Goal: Purchase product/service

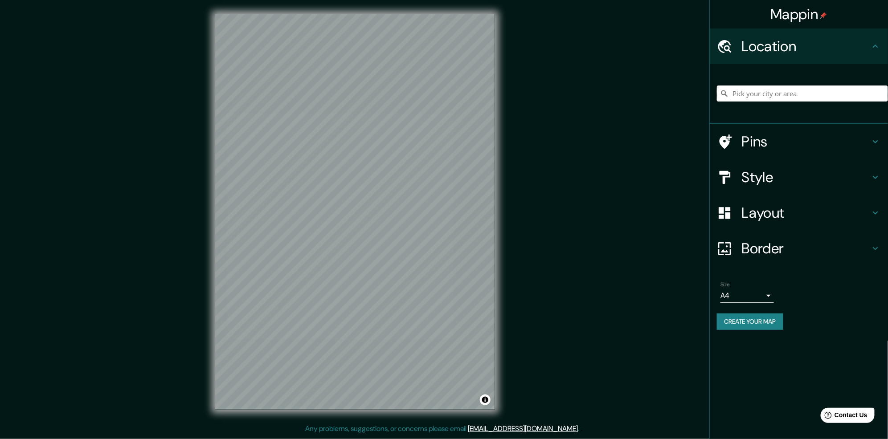
click at [766, 95] on input "Pick your city or area" at bounding box center [802, 94] width 171 height 16
click at [839, 173] on h4 "Style" at bounding box center [806, 177] width 128 height 18
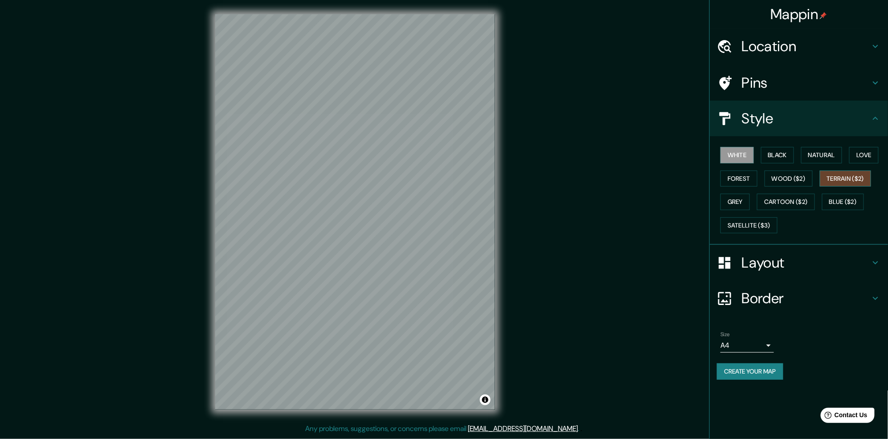
click at [846, 179] on button "Terrain ($2)" at bounding box center [846, 179] width 52 height 16
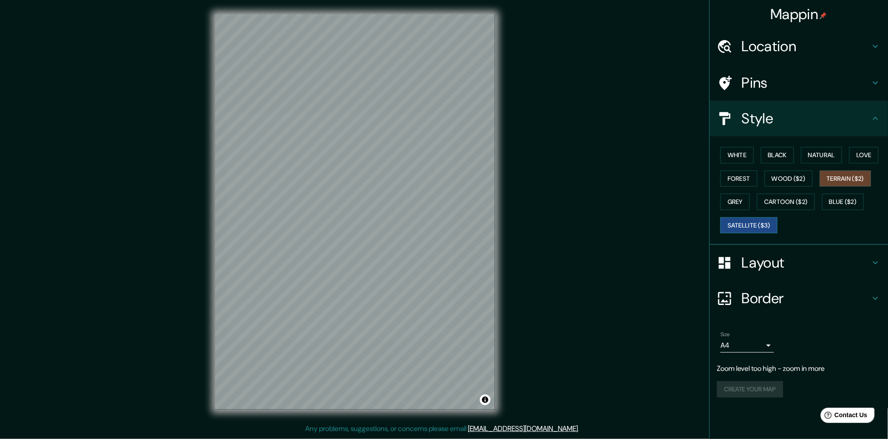
click at [729, 227] on button "Satellite ($3)" at bounding box center [748, 225] width 57 height 16
click at [797, 47] on h4 "Location" at bounding box center [806, 46] width 128 height 18
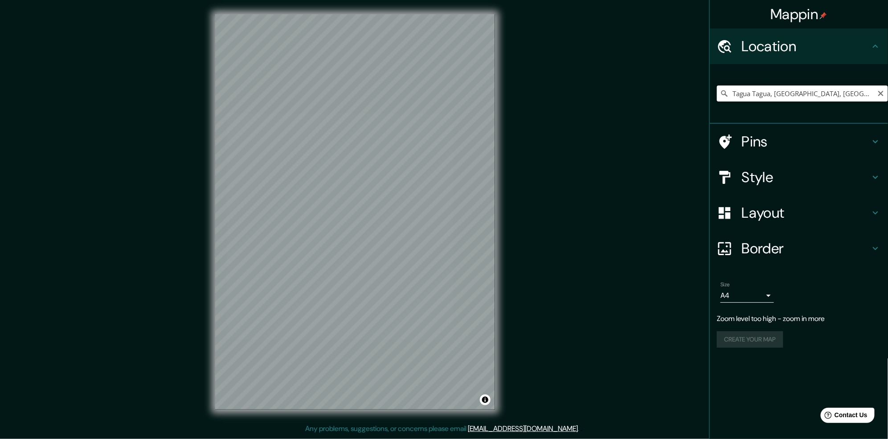
click at [780, 101] on input "Tagua Tagua, [GEOGRAPHIC_DATA], [GEOGRAPHIC_DATA][PERSON_NAME] 7910000, [GEOGRA…" at bounding box center [802, 94] width 171 height 16
click at [777, 98] on input "Tagua Tagua, [GEOGRAPHIC_DATA], [GEOGRAPHIC_DATA][PERSON_NAME] 7910000, [GEOGRA…" at bounding box center [802, 94] width 171 height 16
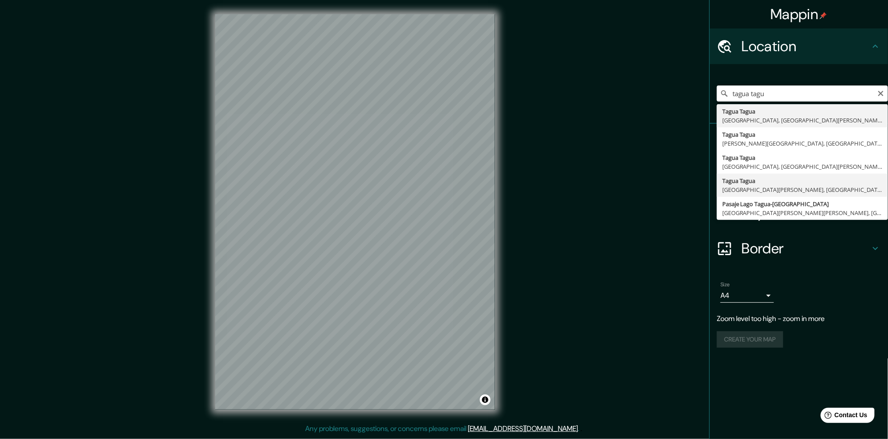
type input "Tagua Tagua, [GEOGRAPHIC_DATA][PERSON_NAME], [GEOGRAPHIC_DATA][PERSON_NAME], [G…"
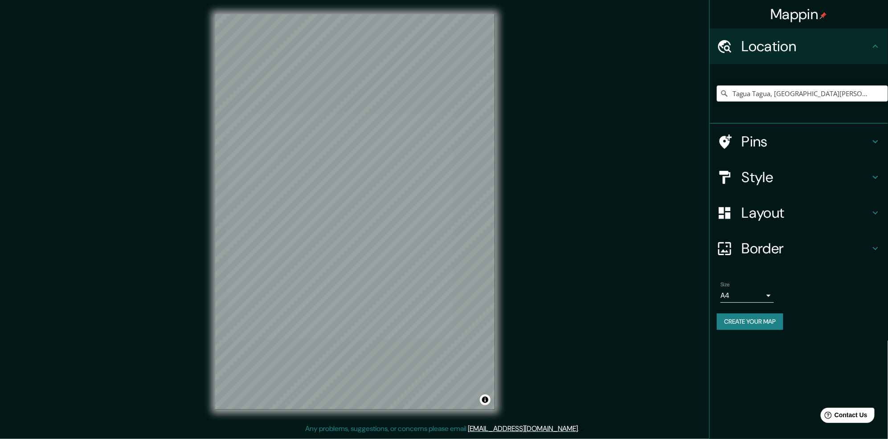
click at [530, 171] on div "Mappin Location [GEOGRAPHIC_DATA], [GEOGRAPHIC_DATA][PERSON_NAME], [GEOGRAPHIC_…" at bounding box center [444, 219] width 888 height 438
click at [526, 162] on div "Mappin Location [GEOGRAPHIC_DATA], [GEOGRAPHIC_DATA][PERSON_NAME], [GEOGRAPHIC_…" at bounding box center [444, 219] width 888 height 438
click at [531, 125] on div "Mappin Location [GEOGRAPHIC_DATA], [GEOGRAPHIC_DATA][PERSON_NAME], [GEOGRAPHIC_…" at bounding box center [444, 219] width 888 height 438
